Goal: Task Accomplishment & Management: Use online tool/utility

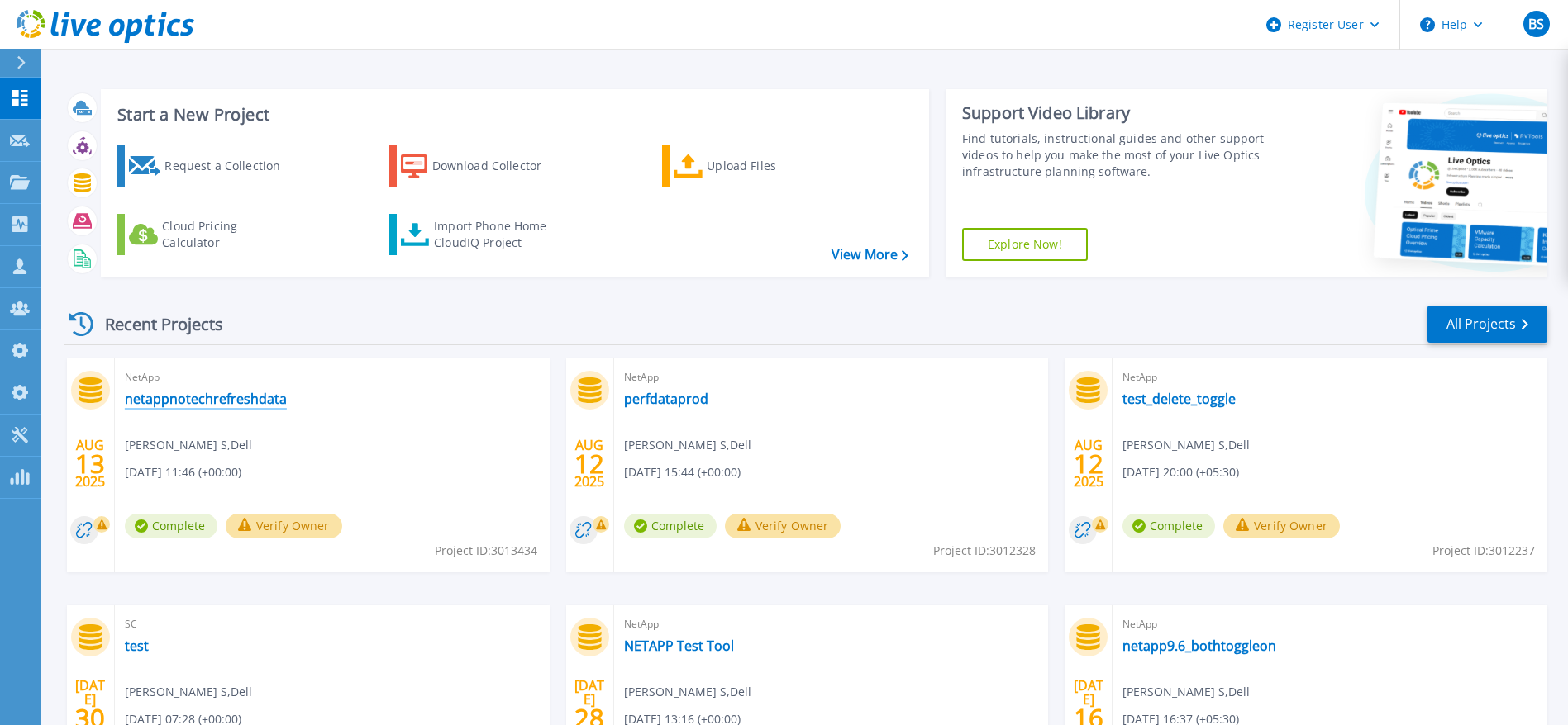
click at [205, 401] on link "netappnotechrefreshdata" at bounding box center [205, 398] width 162 height 16
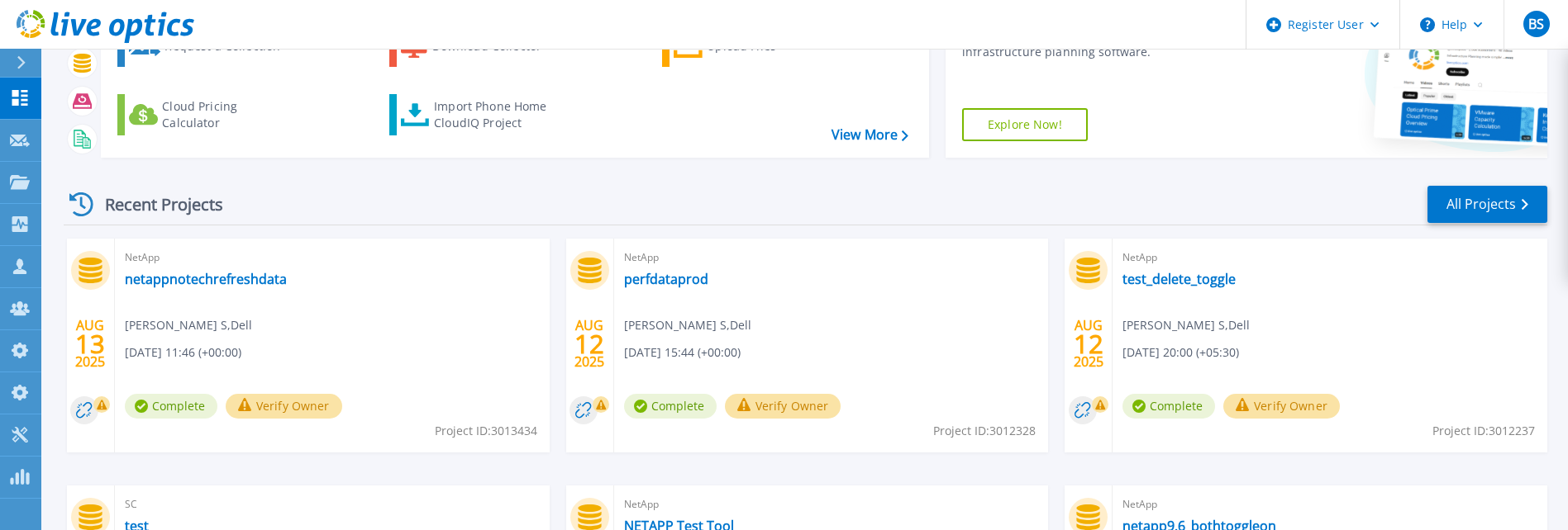
scroll to position [124, 0]
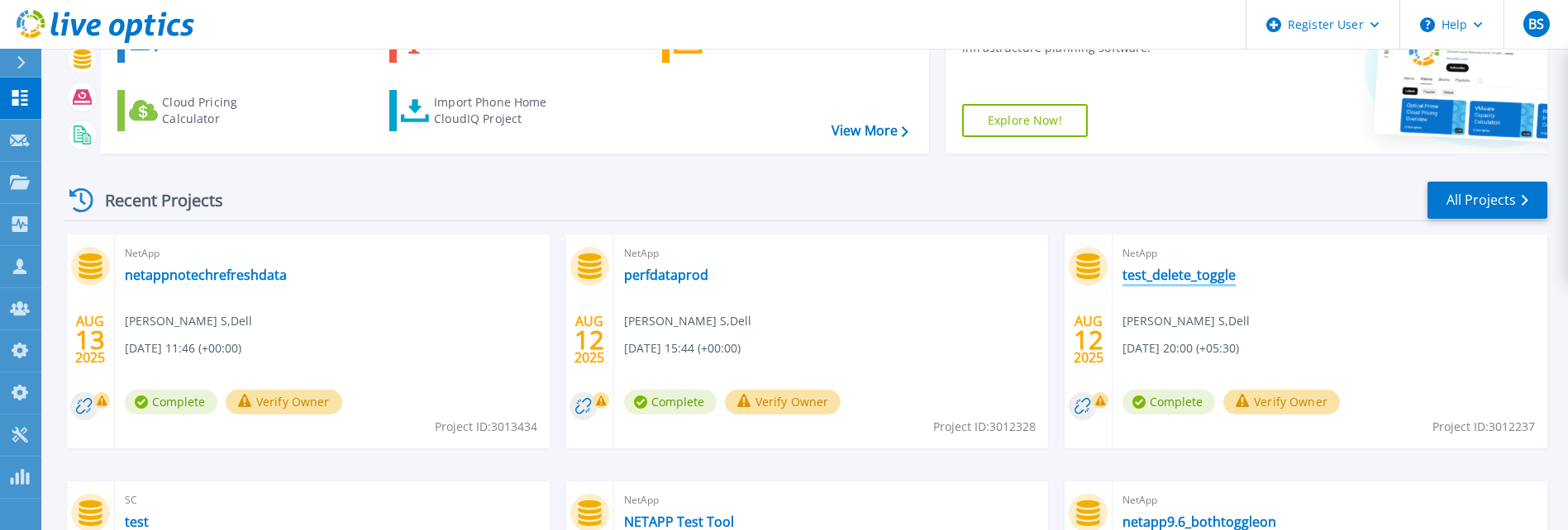
click at [1188, 186] on link "test_delete_toggle" at bounding box center [1179, 274] width 114 height 16
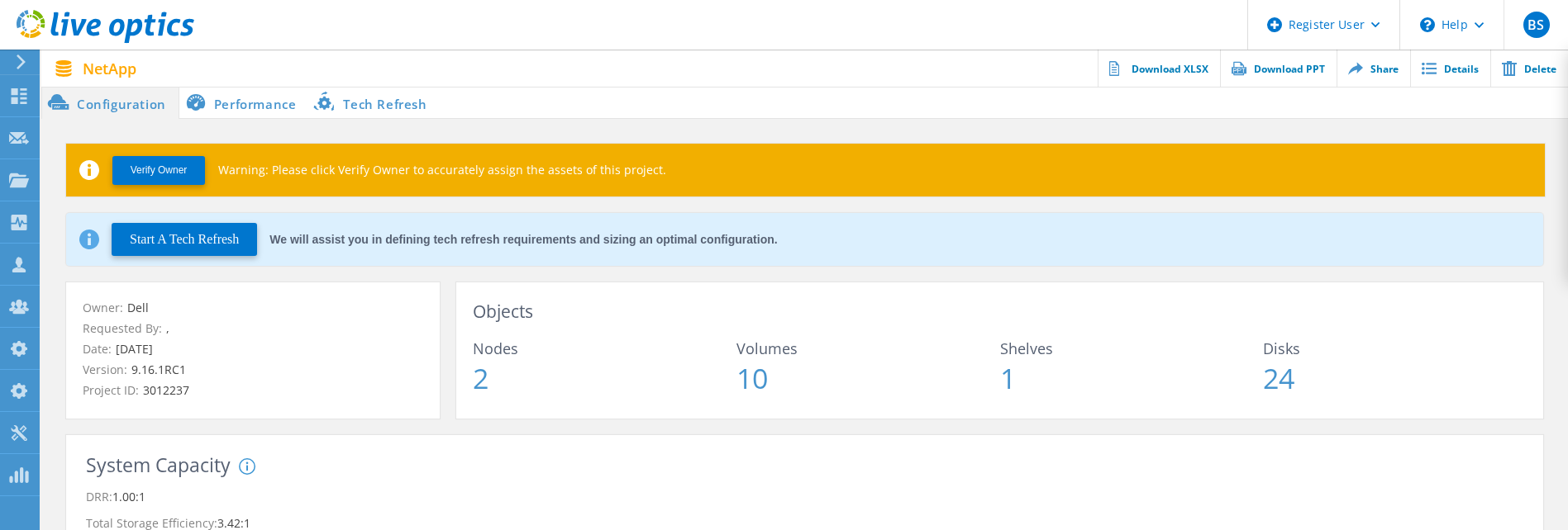
drag, startPoint x: 608, startPoint y: 323, endPoint x: 378, endPoint y: 95, distance: 323.9
click at [378, 95] on li "Tech Refresh" at bounding box center [374, 102] width 131 height 33
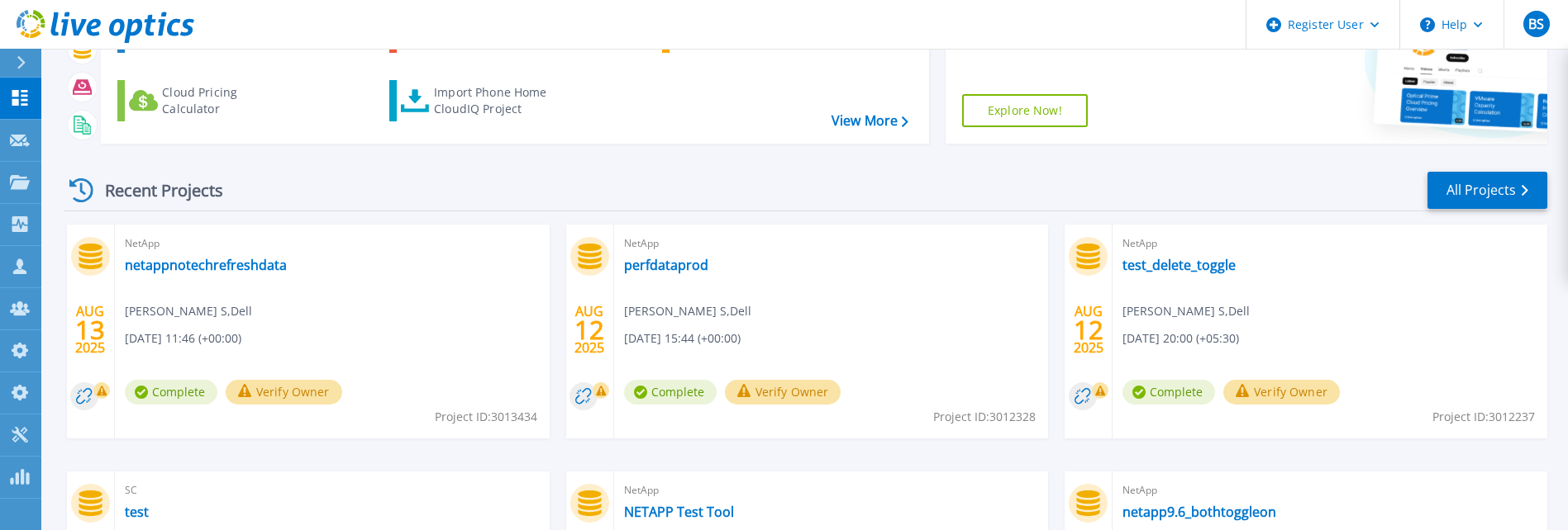
scroll to position [248, 0]
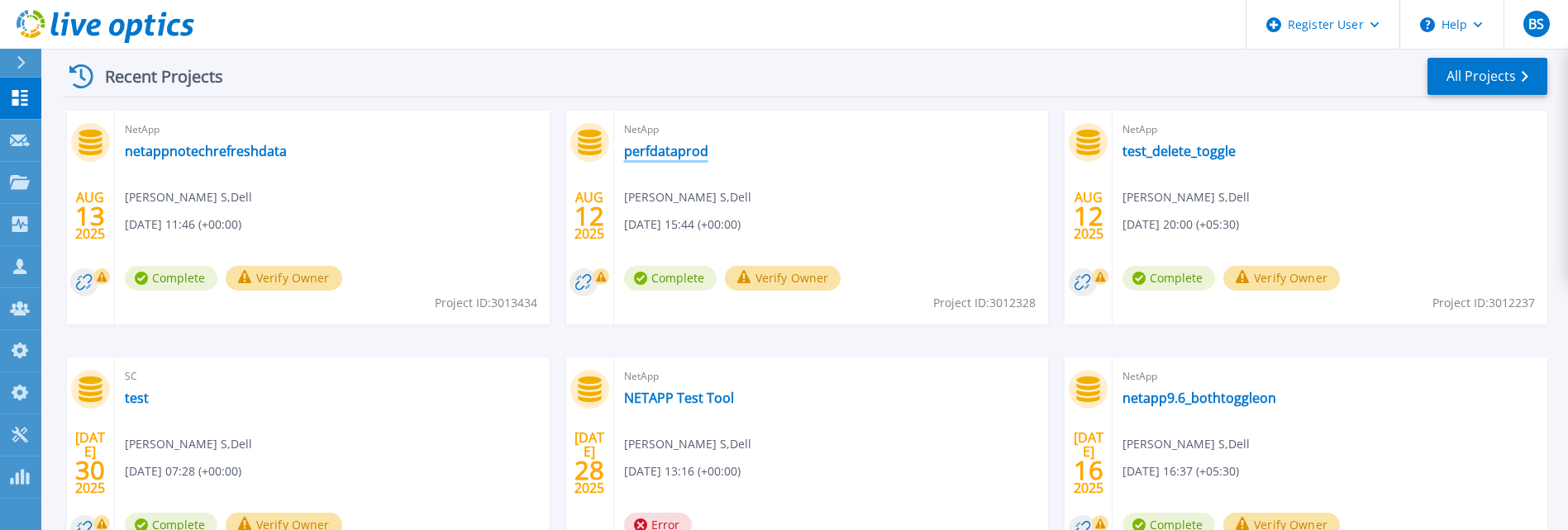
click at [654, 147] on link "perfdataprod" at bounding box center [666, 150] width 84 height 16
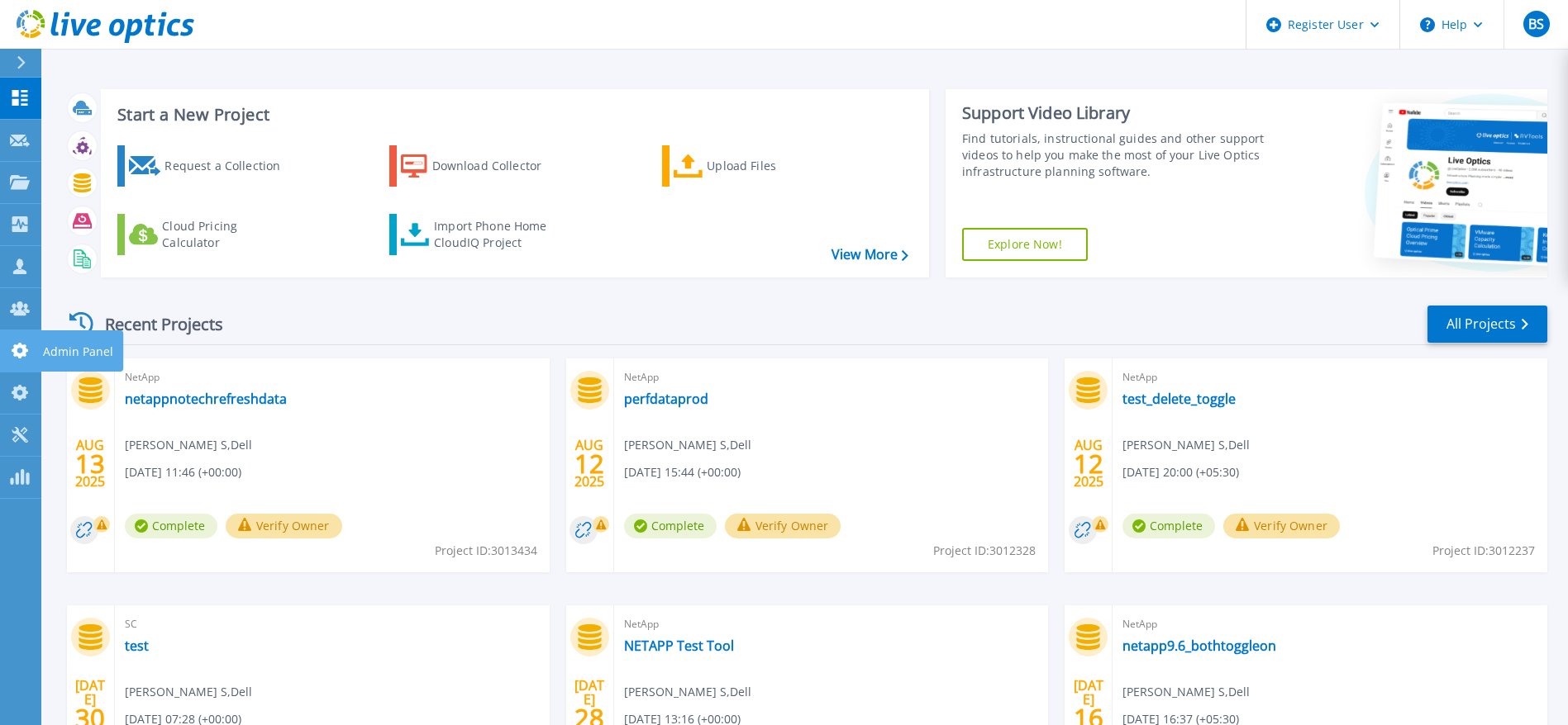
click at [26, 339] on link "Admin Panel Admin Panel" at bounding box center [21, 351] width 42 height 43
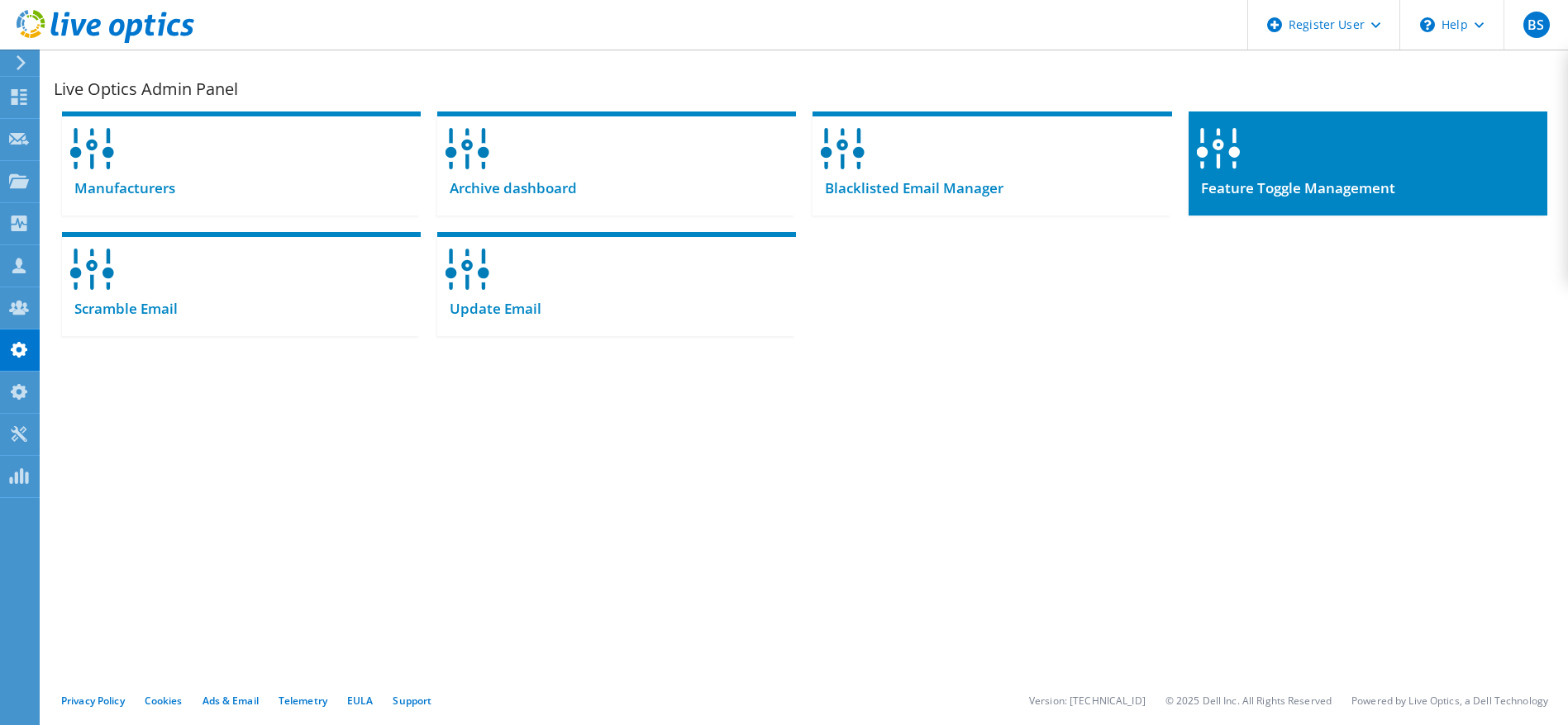
click at [1267, 180] on span "Feature Toggle Management" at bounding box center [1292, 187] width 206 height 18
